Goal: Use online tool/utility: Use online tool/utility

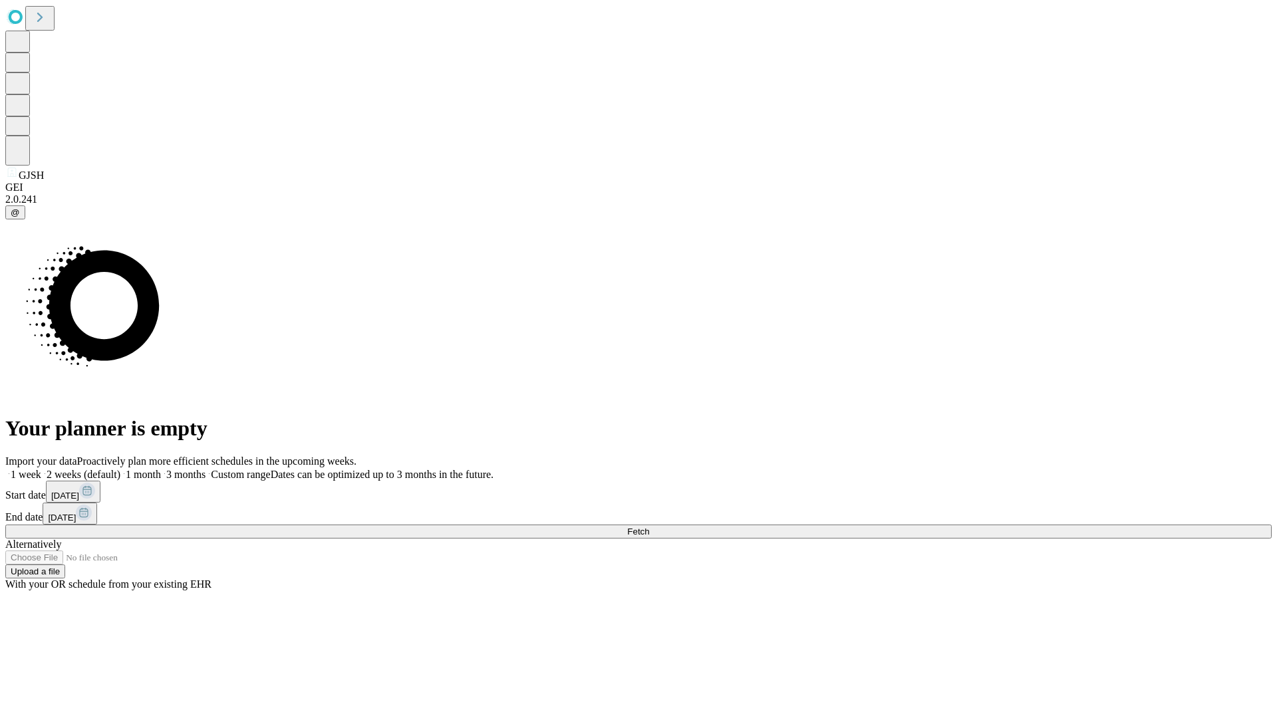
click at [649, 527] on span "Fetch" at bounding box center [638, 532] width 22 height 10
